Goal: Information Seeking & Learning: Learn about a topic

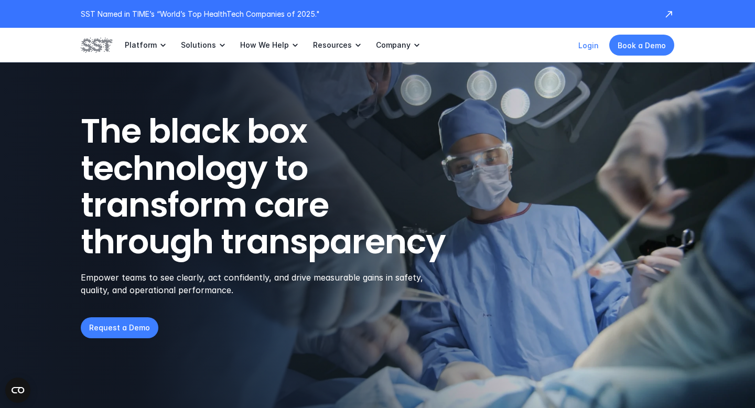
click at [591, 48] on link "Login" at bounding box center [588, 45] width 20 height 9
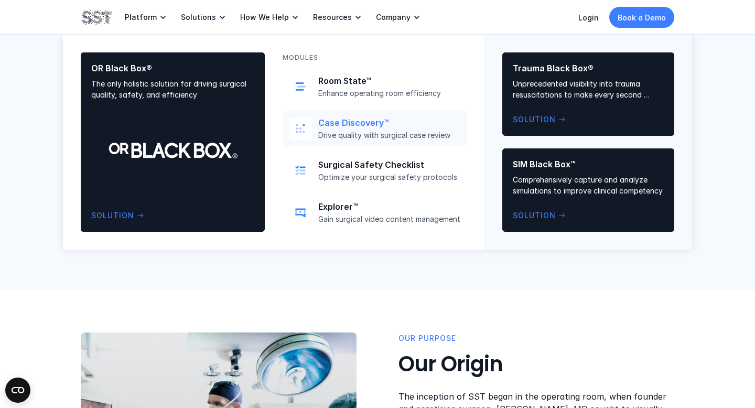
click at [413, 124] on p "Case Discovery™" at bounding box center [389, 122] width 142 height 11
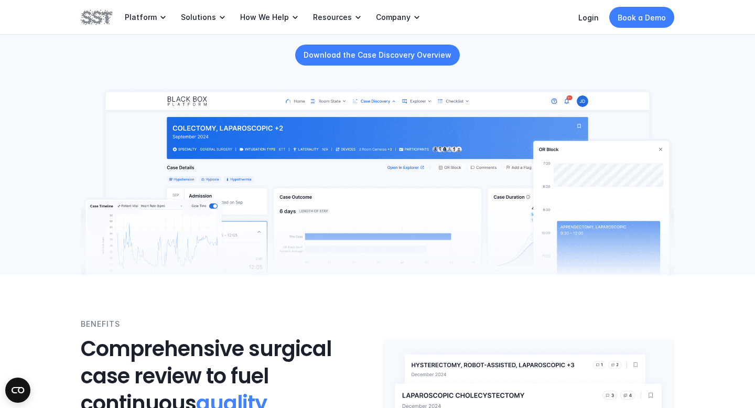
scroll to position [161, 0]
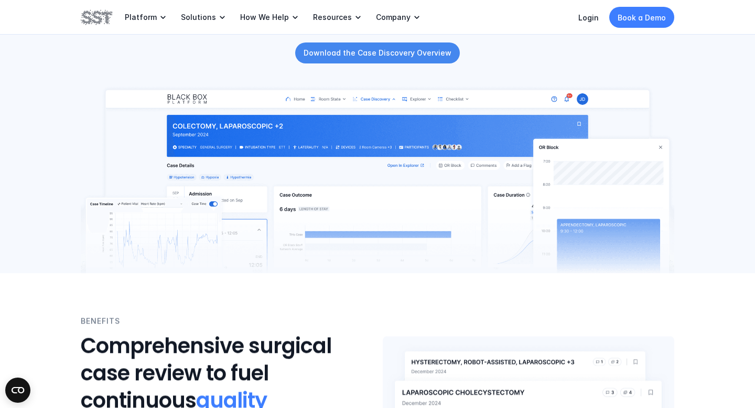
click at [423, 47] on p "Download the Case Discovery Overview" at bounding box center [378, 52] width 148 height 11
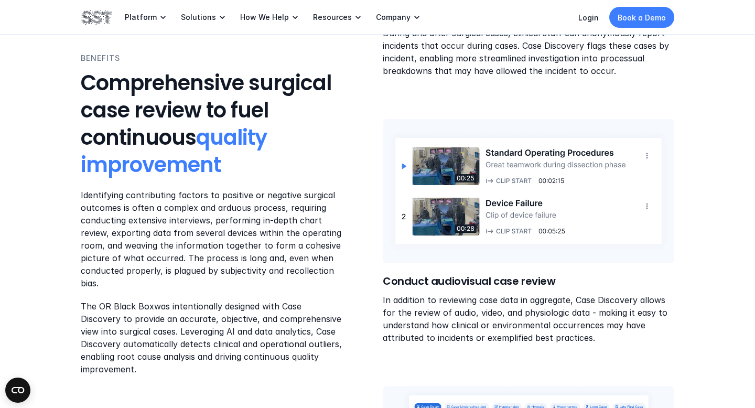
scroll to position [913, 0]
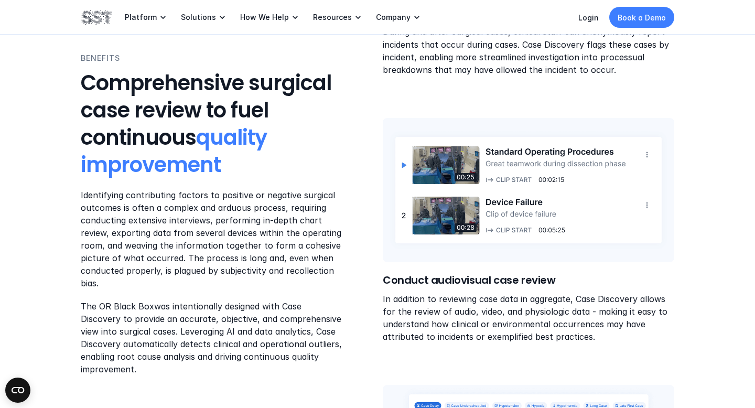
click at [463, 205] on img at bounding box center [528, 190] width 291 height 144
click at [499, 201] on img at bounding box center [528, 190] width 291 height 144
click at [494, 228] on img at bounding box center [528, 190] width 291 height 144
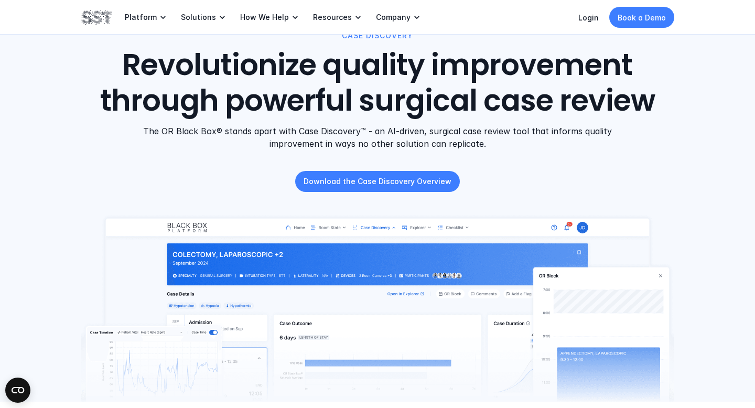
scroll to position [0, 0]
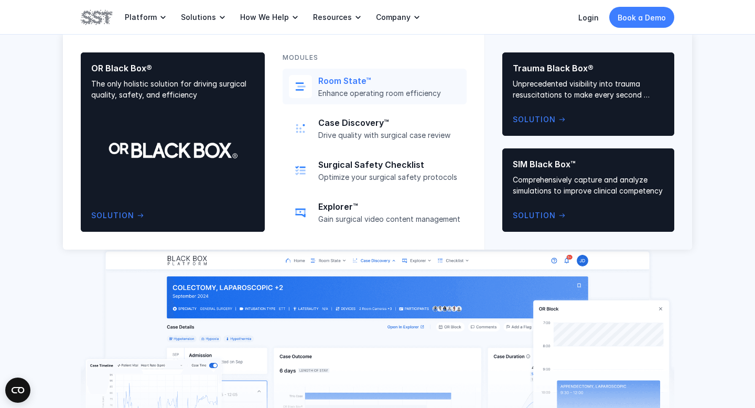
click at [341, 85] on p "Room State™" at bounding box center [389, 80] width 142 height 11
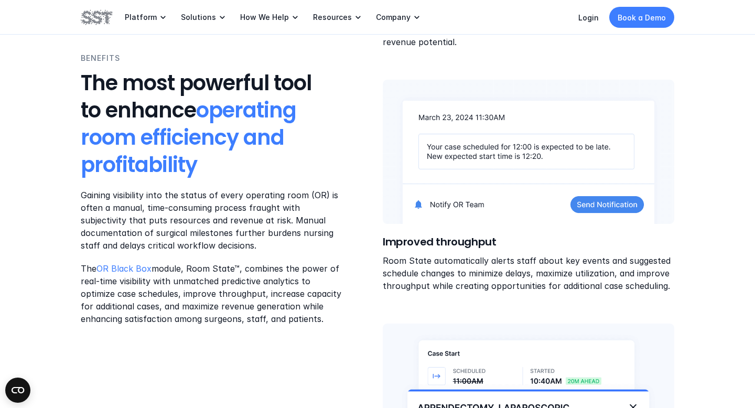
scroll to position [1257, 0]
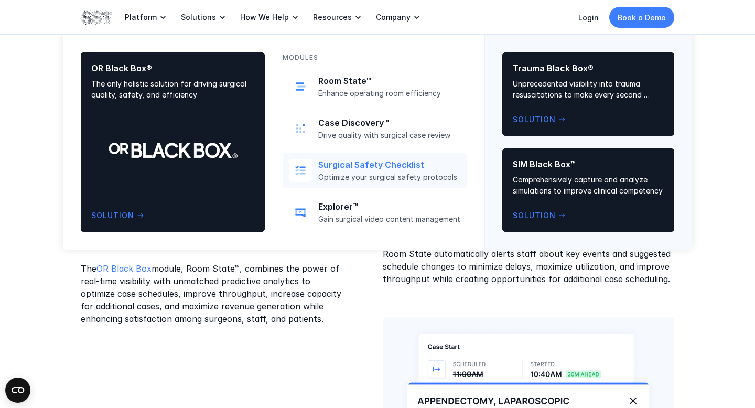
click at [342, 170] on div "Surgical Safety Checklist Optimize your surgical safety protocols" at bounding box center [389, 170] width 142 height 23
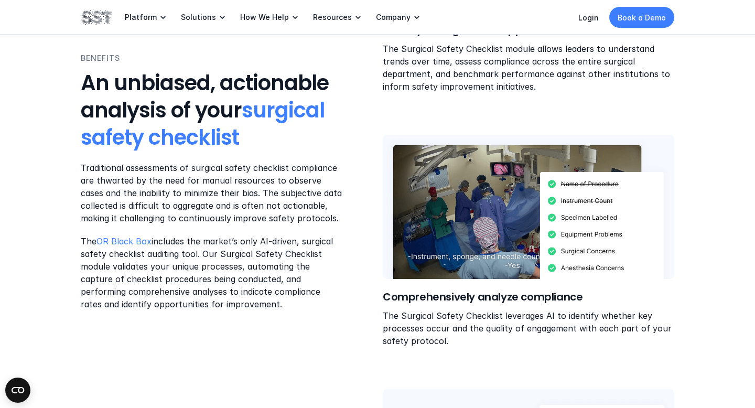
scroll to position [890, 0]
